Goal: Task Accomplishment & Management: Manage account settings

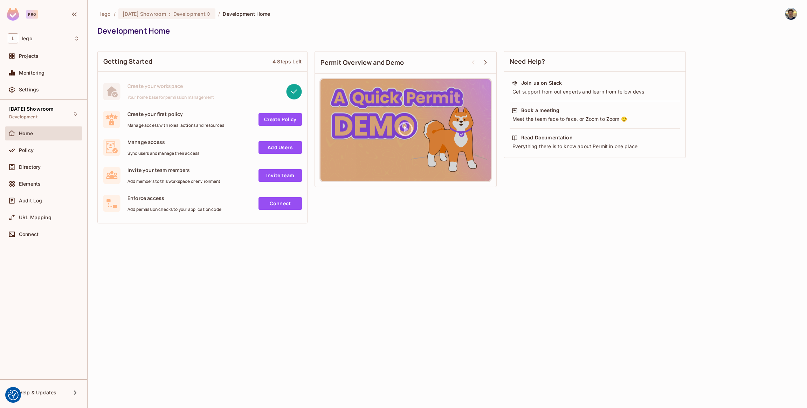
click at [548, 357] on div "lego / [DATE] Showroom : Development / Development Home Development Home Gettin…" at bounding box center [447, 204] width 719 height 408
drag, startPoint x: 294, startPoint y: 342, endPoint x: 290, endPoint y: 339, distance: 5.1
click at [293, 341] on div "lego / [DATE] Showroom : Development / Development Home Development Home Gettin…" at bounding box center [447, 204] width 719 height 408
click at [38, 181] on span "Elements" at bounding box center [30, 184] width 22 height 6
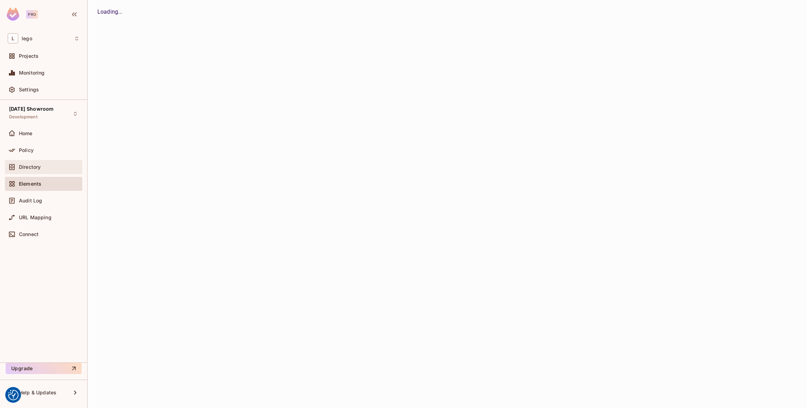
click at [41, 168] on div "Directory" at bounding box center [49, 167] width 61 height 6
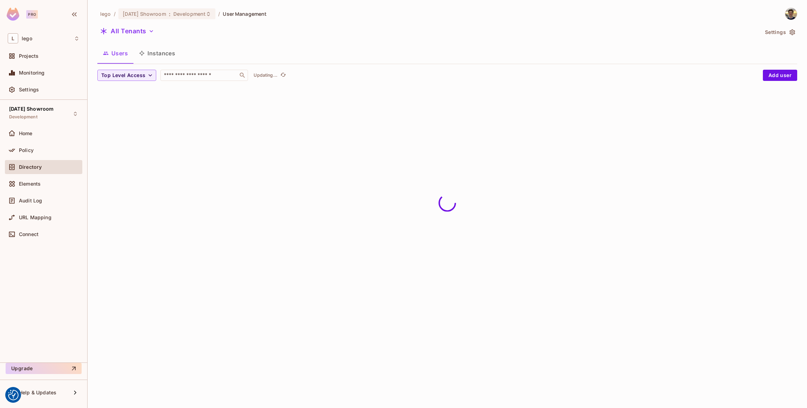
drag, startPoint x: 319, startPoint y: 206, endPoint x: 170, endPoint y: 91, distance: 187.8
click at [318, 205] on div "lego / [DATE] Showroom : Development / User Management All Tenants Settings Use…" at bounding box center [447, 204] width 719 height 408
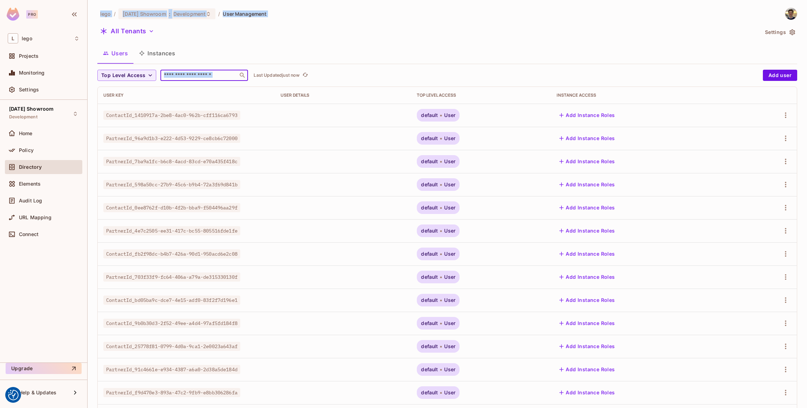
click at [218, 76] on input "text" at bounding box center [200, 75] width 74 height 7
paste input "**********"
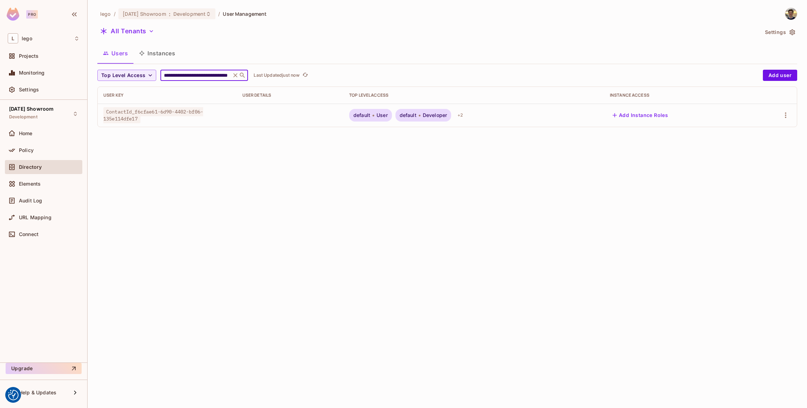
type input "**********"
click at [385, 118] on span "User" at bounding box center [382, 115] width 11 height 6
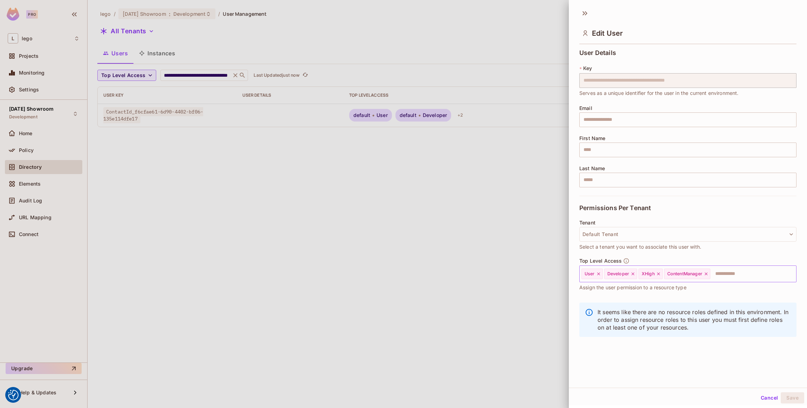
click at [657, 275] on icon at bounding box center [658, 273] width 5 height 5
click at [683, 274] on icon at bounding box center [680, 273] width 5 height 5
click at [635, 275] on icon at bounding box center [632, 273] width 5 height 5
drag, startPoint x: 790, startPoint y: 398, endPoint x: 802, endPoint y: 386, distance: 17.1
click at [789, 398] on button "Save" at bounding box center [792, 397] width 23 height 11
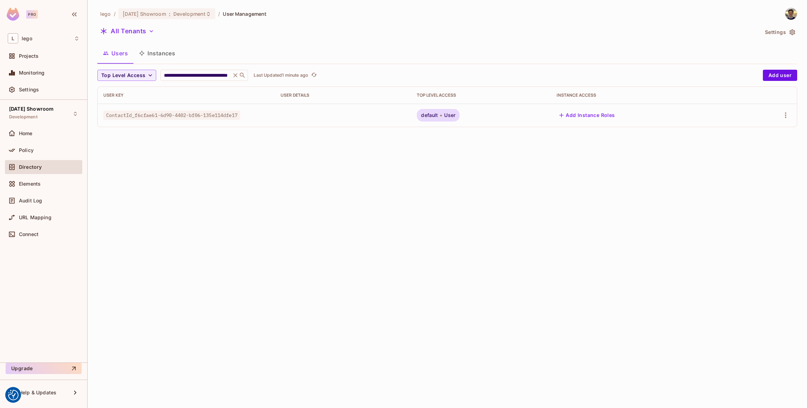
click at [438, 113] on span "default" at bounding box center [429, 115] width 17 height 6
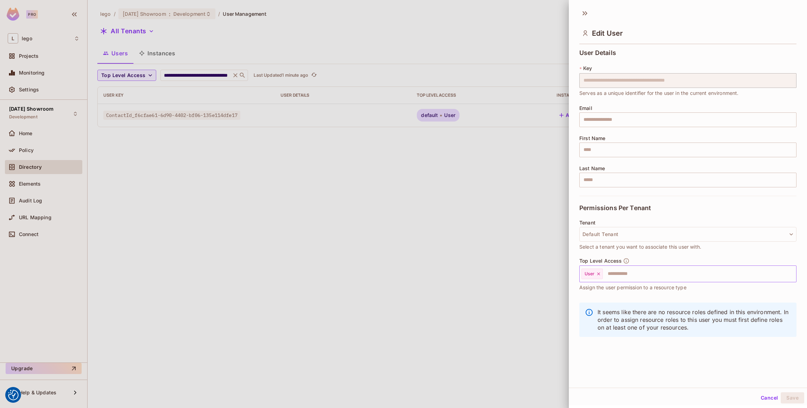
click at [633, 268] on input "text" at bounding box center [692, 274] width 179 height 14
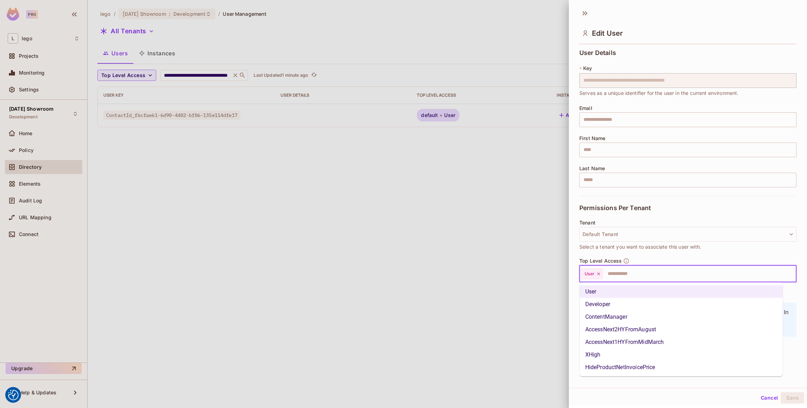
click at [605, 354] on li "XHigh" at bounding box center [681, 354] width 203 height 13
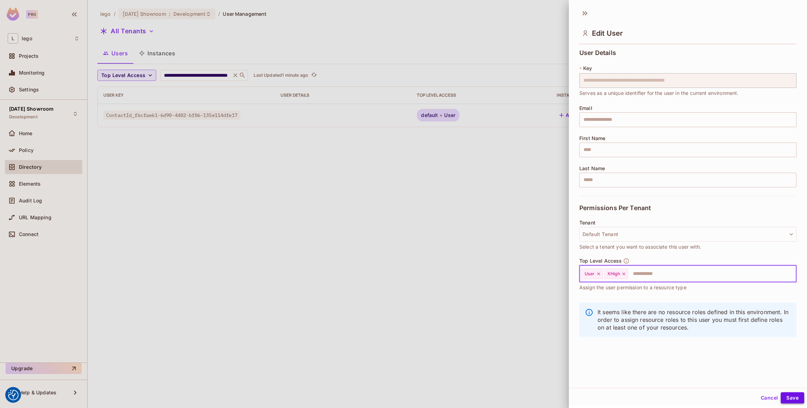
click at [783, 398] on button "Save" at bounding box center [792, 397] width 23 height 11
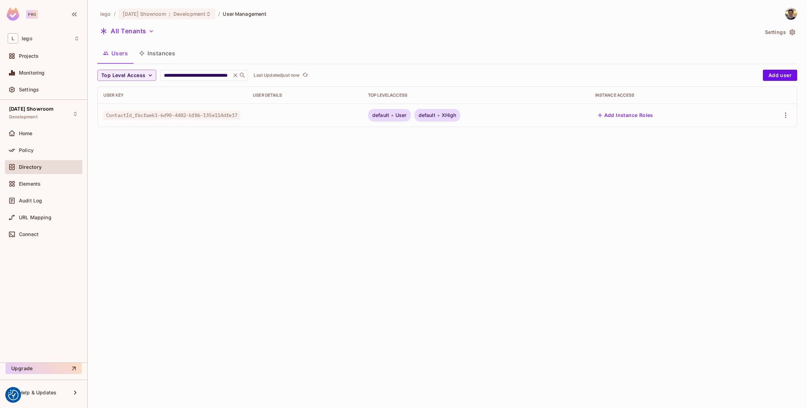
click at [473, 115] on div "default User default XHigh" at bounding box center [476, 115] width 216 height 13
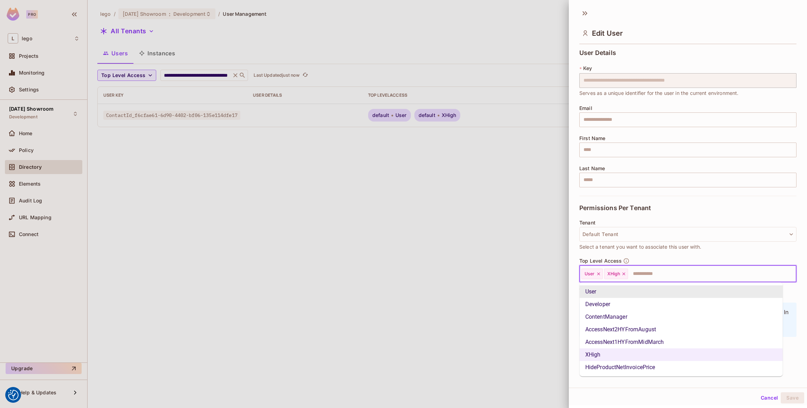
click at [654, 277] on input "text" at bounding box center [706, 274] width 154 height 14
click at [622, 308] on li "Developer" at bounding box center [681, 304] width 203 height 13
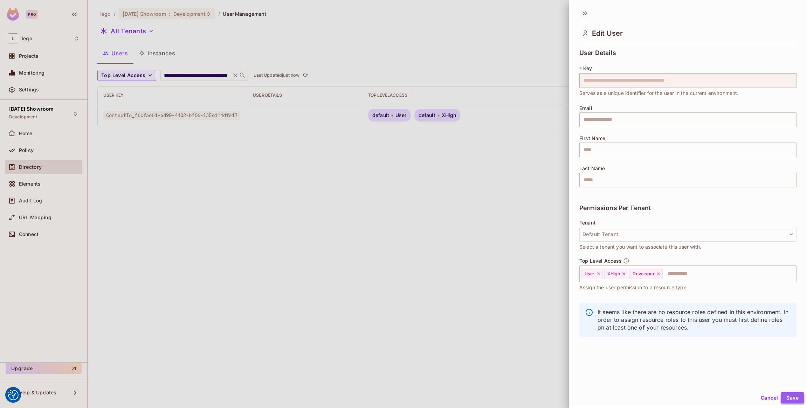
click at [781, 395] on button "Save" at bounding box center [792, 397] width 23 height 11
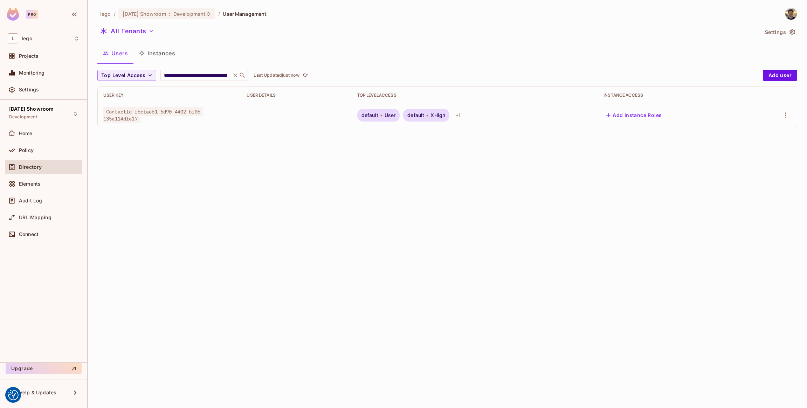
click at [449, 114] on div "default XHigh" at bounding box center [426, 115] width 46 height 13
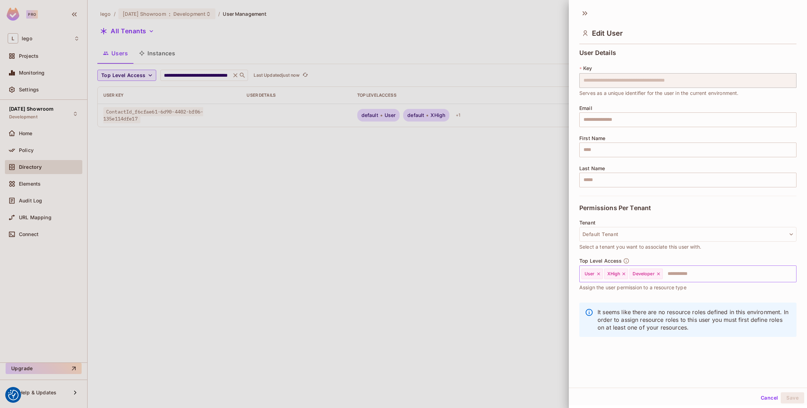
click at [684, 268] on input "text" at bounding box center [722, 274] width 119 height 14
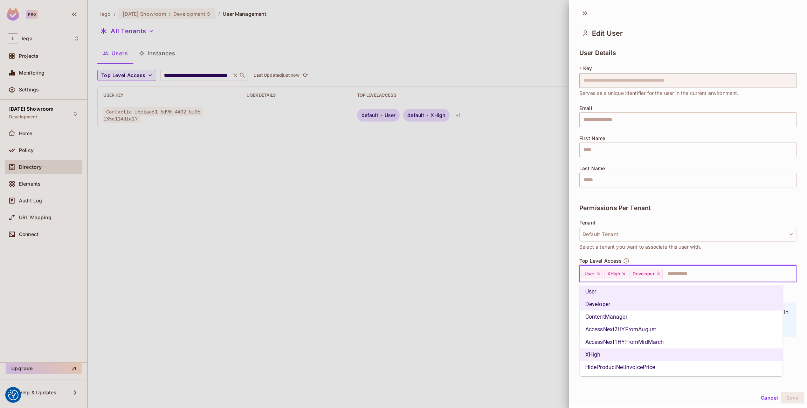
click at [664, 330] on li "AccessNext2HYFromAugust" at bounding box center [681, 329] width 203 height 13
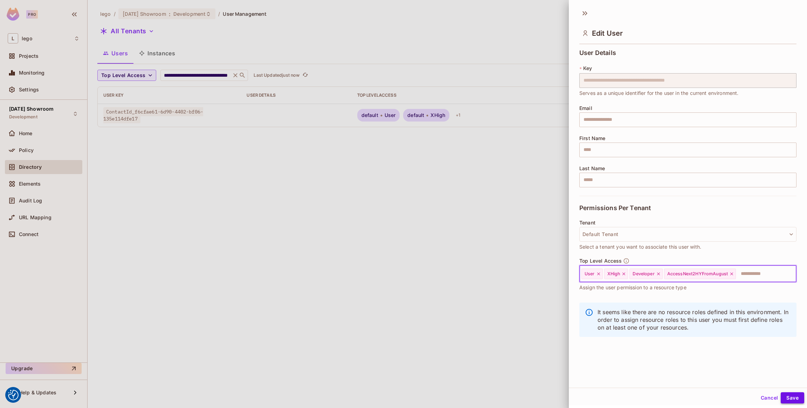
click at [781, 392] on button "Save" at bounding box center [792, 397] width 23 height 11
